Goal: Navigation & Orientation: Go to known website

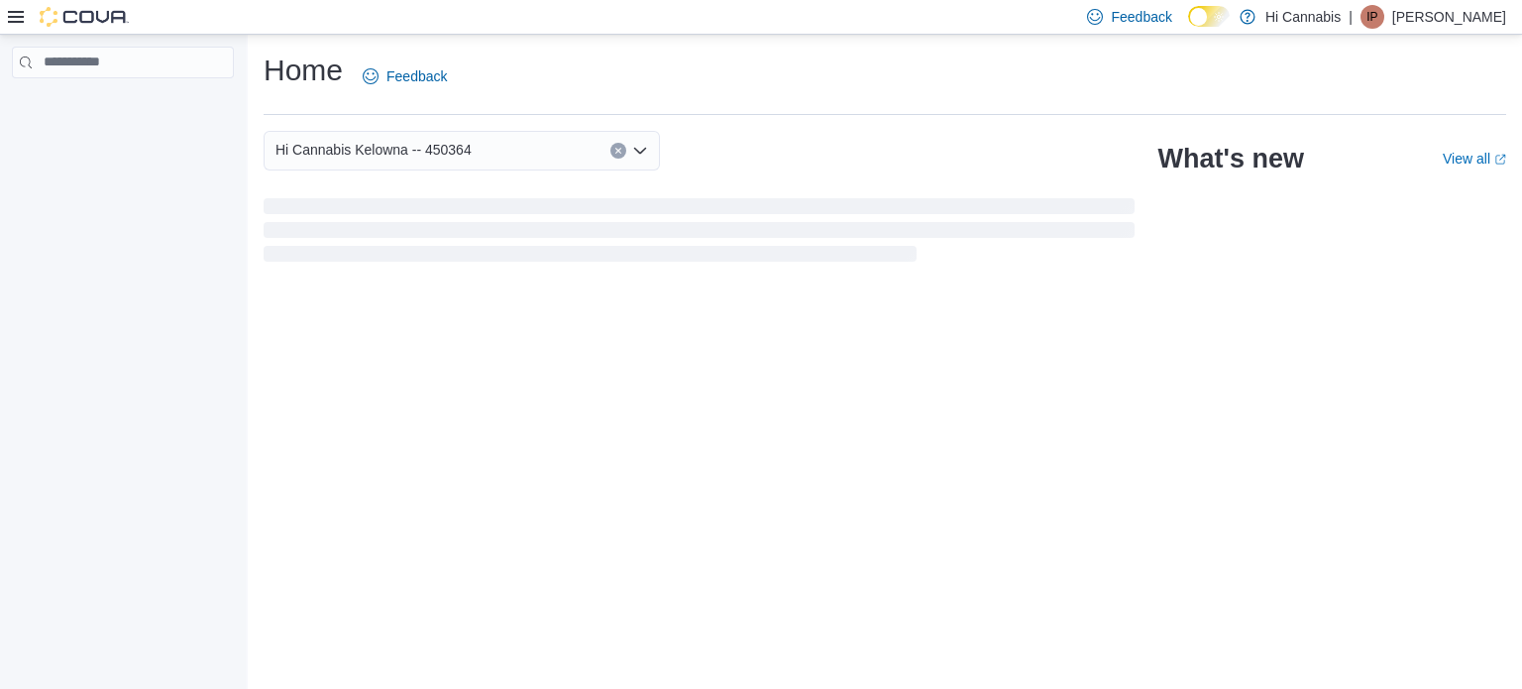
click at [1457, 19] on p "Ian Paul" at bounding box center [1449, 17] width 114 height 24
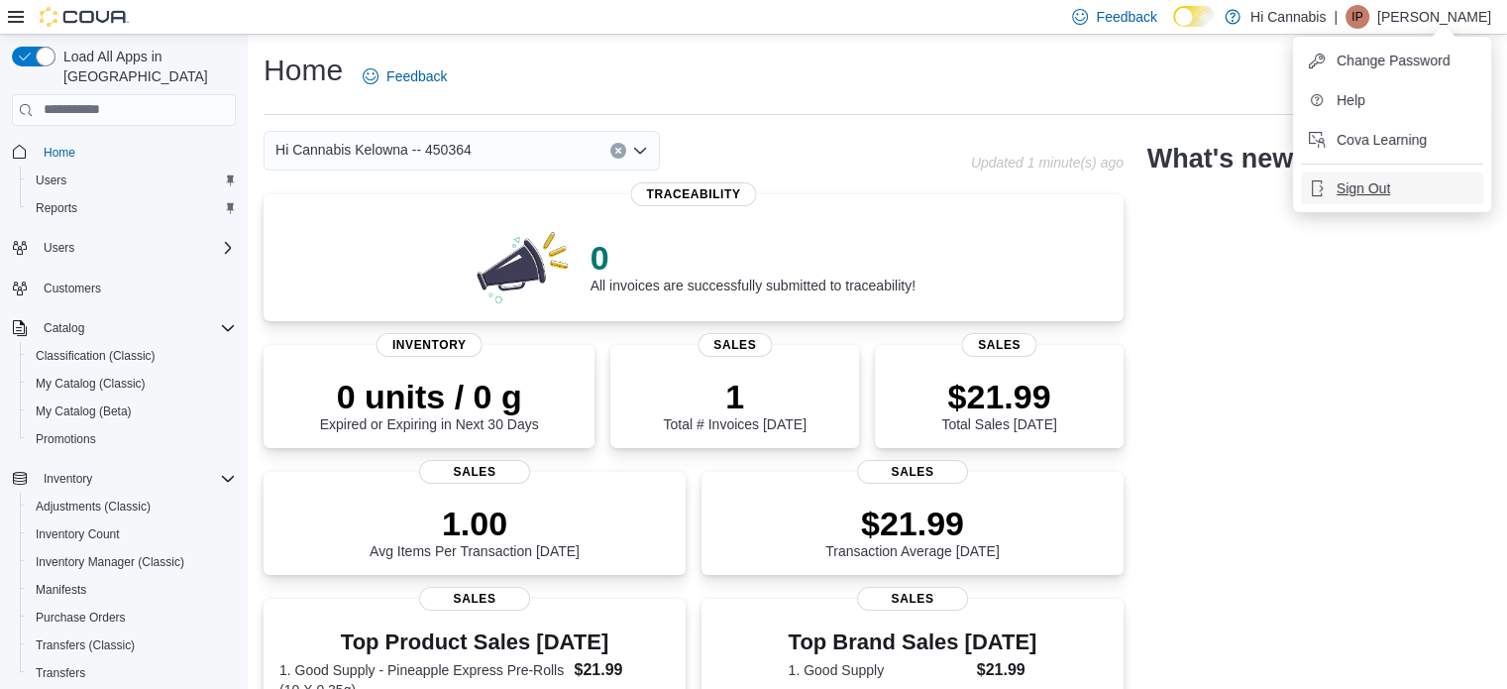
click at [1415, 187] on button "Sign Out" at bounding box center [1392, 188] width 182 height 32
